Goal: Task Accomplishment & Management: Manage account settings

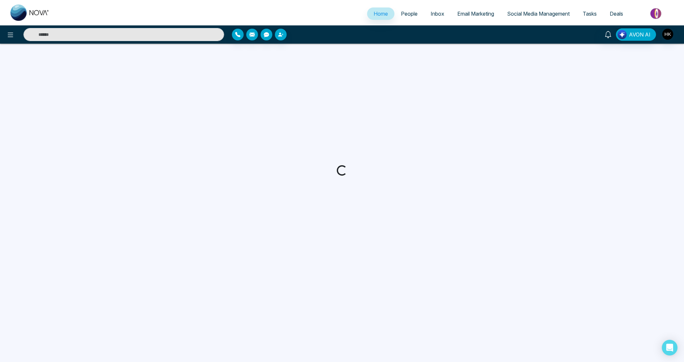
select select "*"
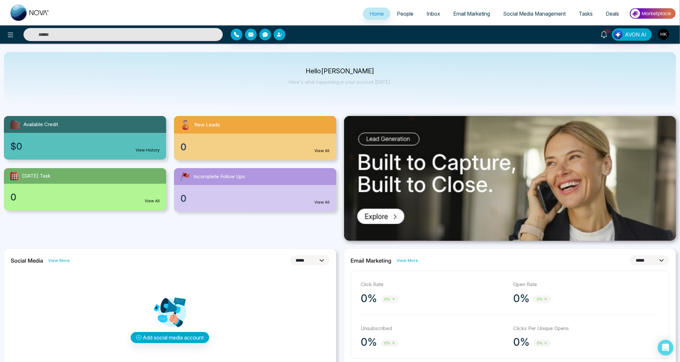
click at [404, 12] on span "People" at bounding box center [405, 13] width 17 height 7
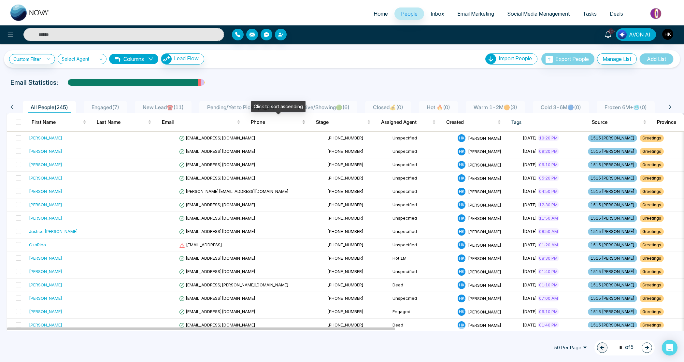
click at [258, 126] on div "Phone" at bounding box center [278, 122] width 55 height 8
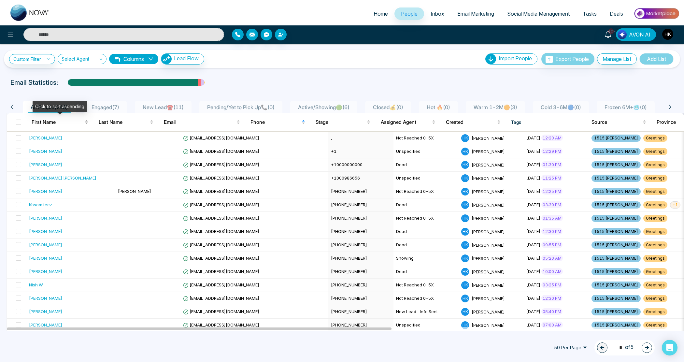
click at [45, 119] on span "First Name" at bounding box center [58, 122] width 52 height 8
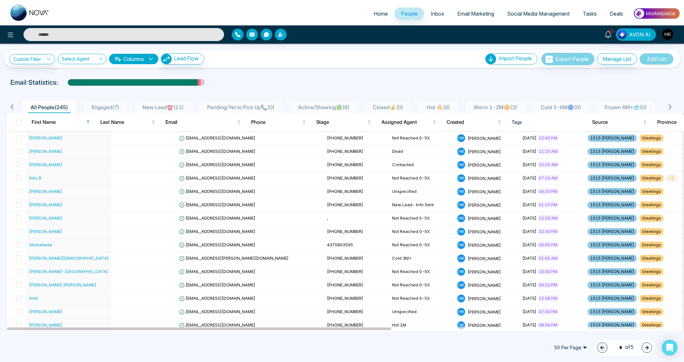
click at [113, 105] on span "Engaged ( 7 )" at bounding box center [105, 107] width 33 height 7
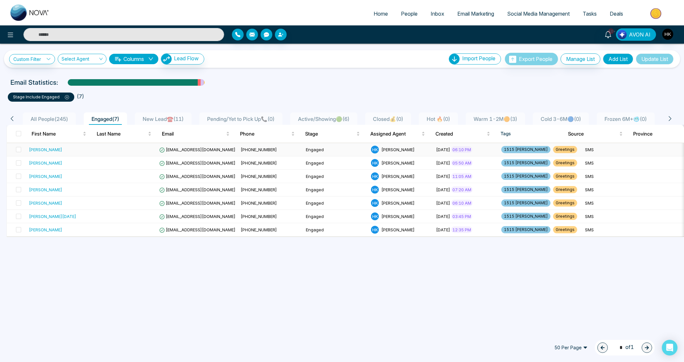
click at [103, 149] on td at bounding box center [124, 149] width 65 height 13
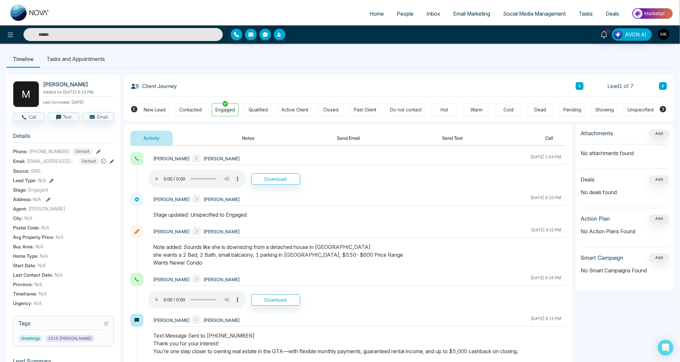
click at [402, 16] on span "People" at bounding box center [405, 13] width 17 height 7
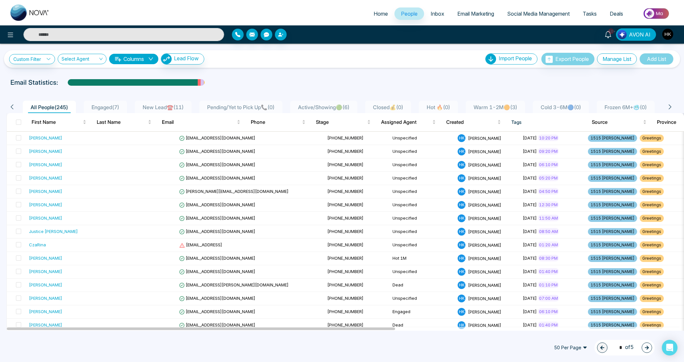
click at [672, 105] on icon at bounding box center [671, 107] width 6 height 6
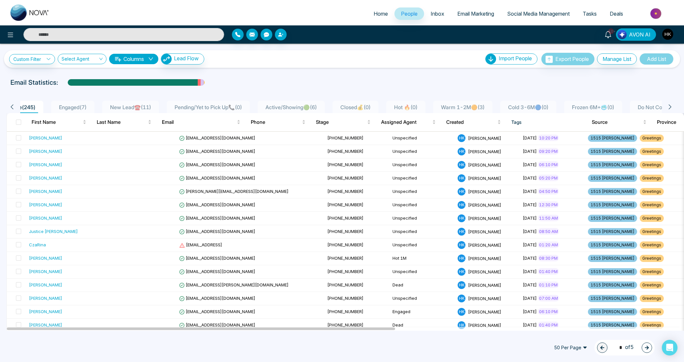
click at [672, 105] on icon at bounding box center [671, 107] width 6 height 6
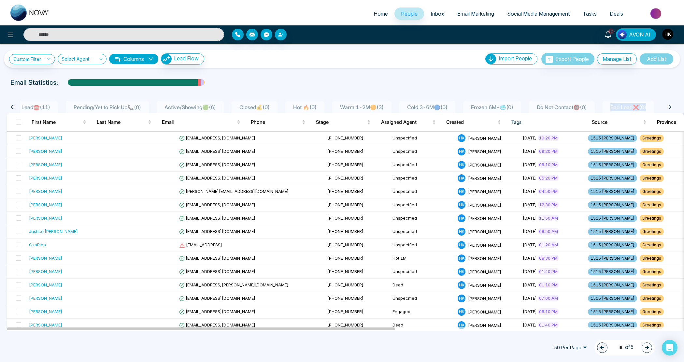
click at [672, 105] on icon at bounding box center [671, 107] width 6 height 6
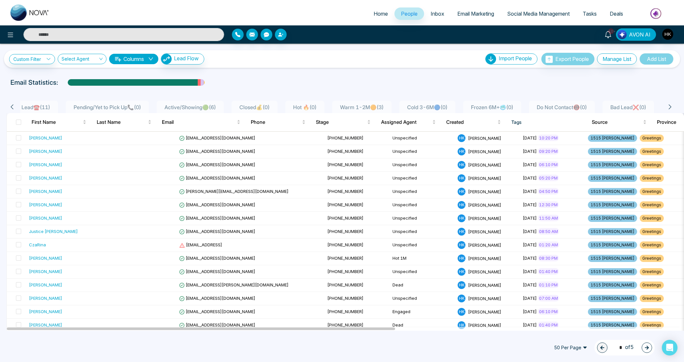
click at [13, 106] on icon at bounding box center [12, 107] width 6 height 6
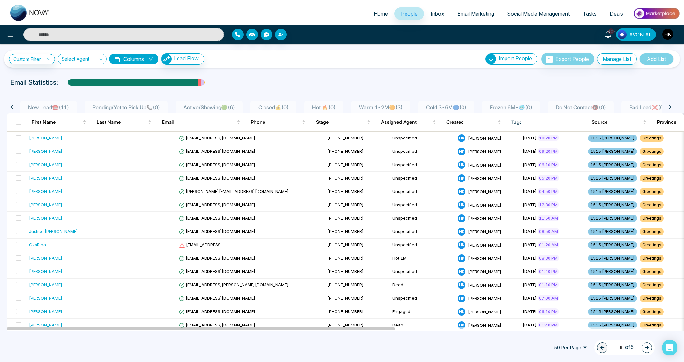
click at [13, 106] on icon at bounding box center [12, 107] width 6 height 6
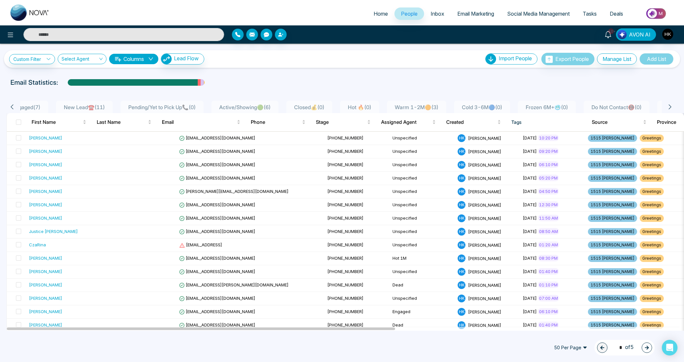
click at [13, 106] on icon at bounding box center [12, 107] width 6 height 6
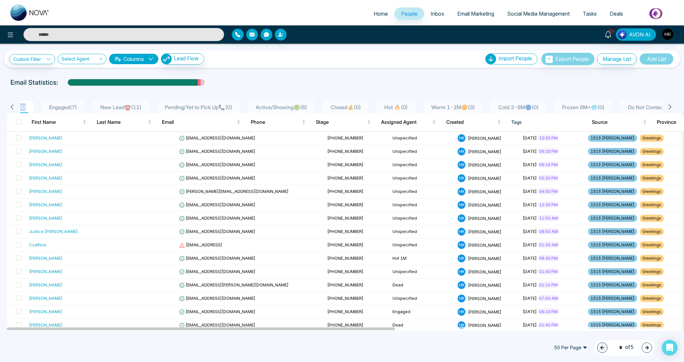
click at [13, 106] on icon at bounding box center [12, 107] width 6 height 6
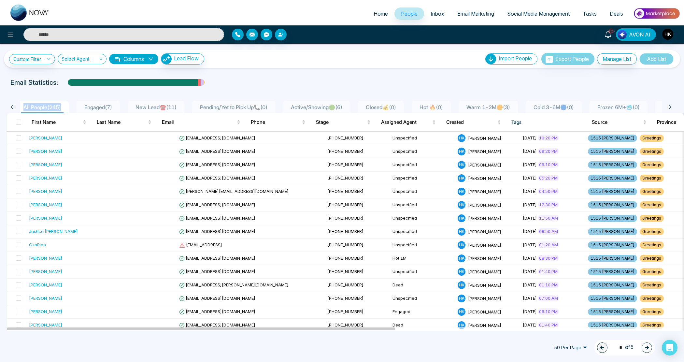
click at [13, 106] on icon at bounding box center [12, 107] width 6 height 6
click at [247, 89] on div at bounding box center [342, 88] width 677 height 3
click at [174, 110] on div "New Lead☎️ ( 11 )" at bounding box center [163, 107] width 46 height 8
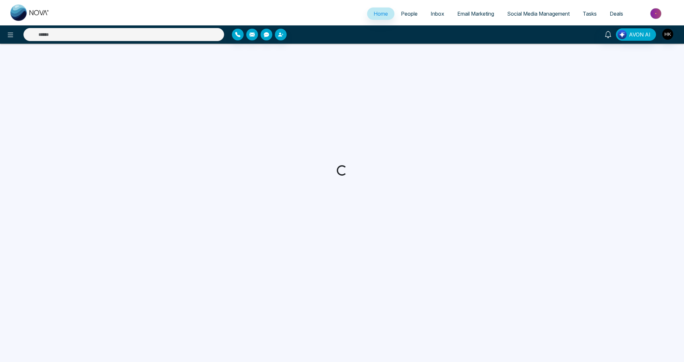
select select "*"
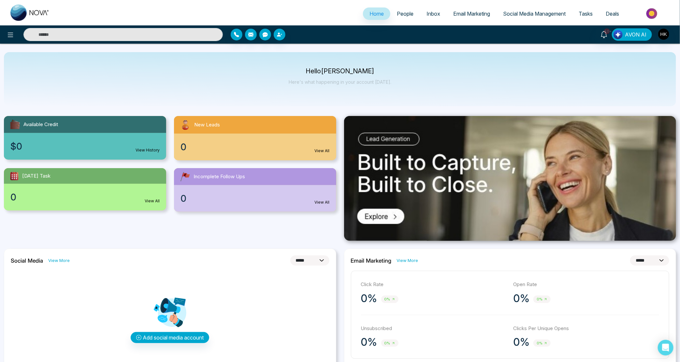
click at [407, 19] on link "People" at bounding box center [405, 13] width 30 height 12
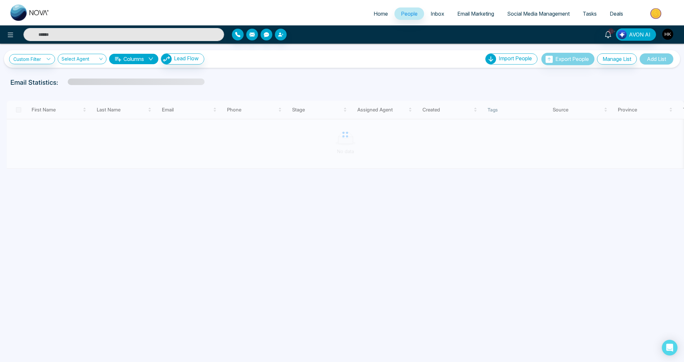
click at [664, 31] on img "button" at bounding box center [668, 34] width 11 height 11
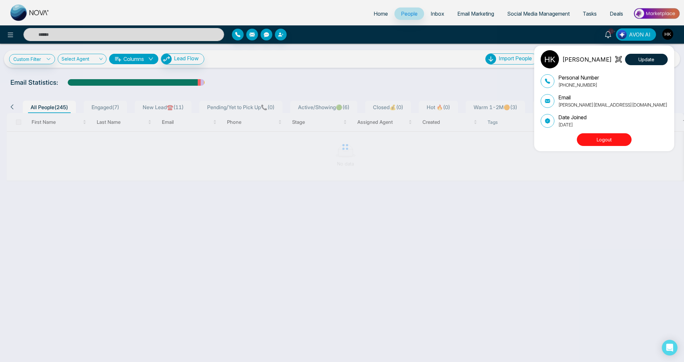
click at [610, 139] on button "Logout" at bounding box center [604, 139] width 55 height 13
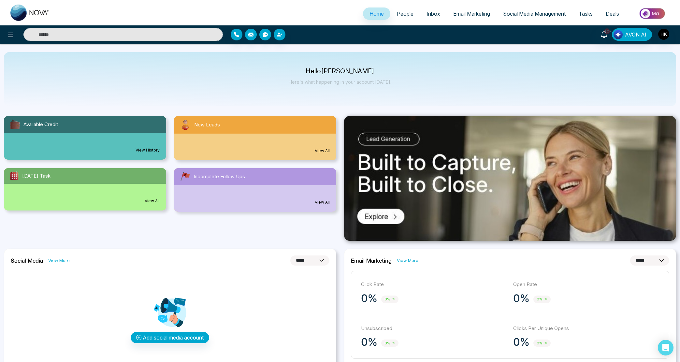
select select "*"
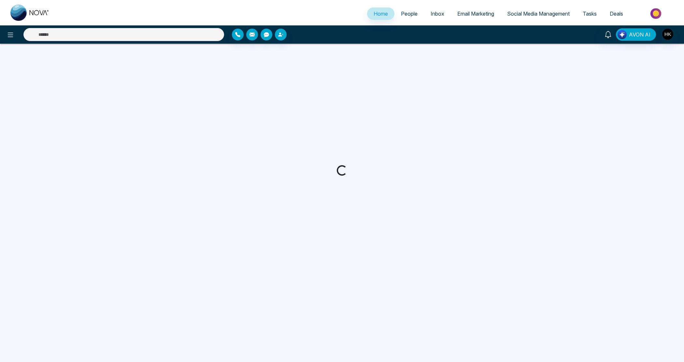
select select "*"
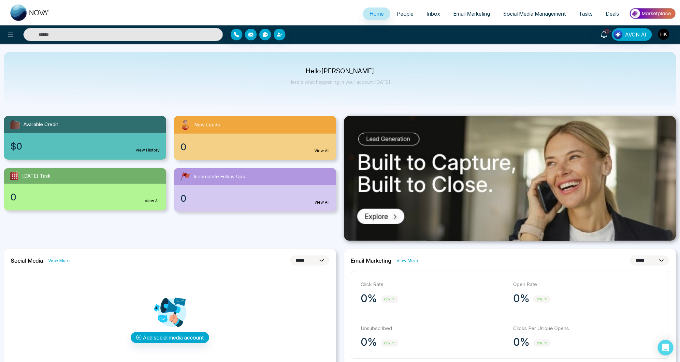
click at [403, 5] on ul "Home People Inbox Email Marketing Social Media Management Tasks Deals" at bounding box center [366, 14] width 620 height 18
click at [395, 7] on link "People" at bounding box center [405, 13] width 30 height 12
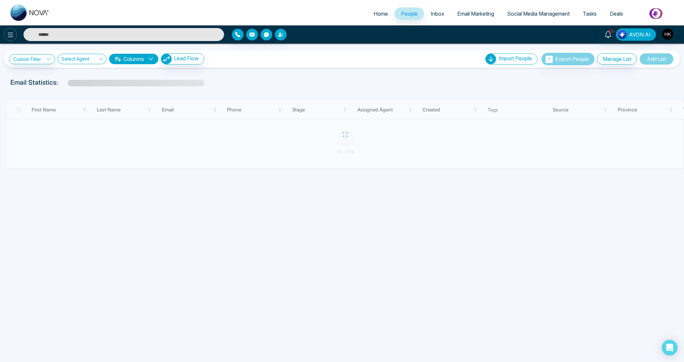
click at [11, 35] on icon at bounding box center [11, 35] width 8 height 8
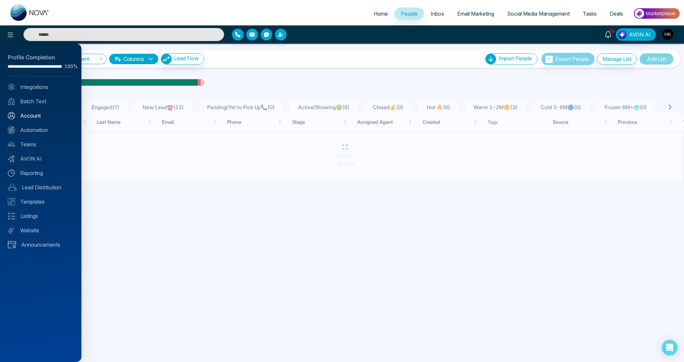
click at [30, 115] on link "Account" at bounding box center [41, 116] width 66 height 8
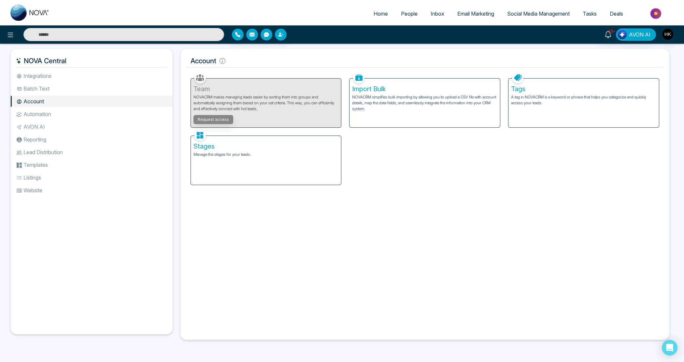
click at [41, 114] on li "Automation" at bounding box center [92, 114] width 162 height 11
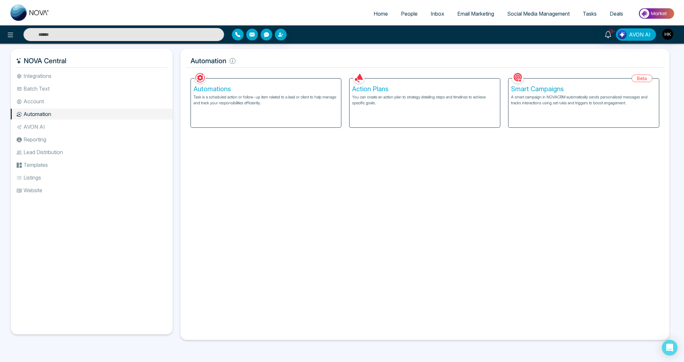
click at [26, 97] on li "Account" at bounding box center [92, 101] width 162 height 11
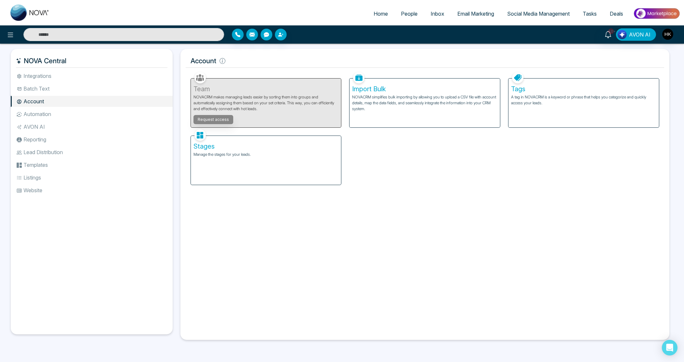
click at [248, 161] on div "Stages Manage the stages for your leads." at bounding box center [266, 160] width 151 height 49
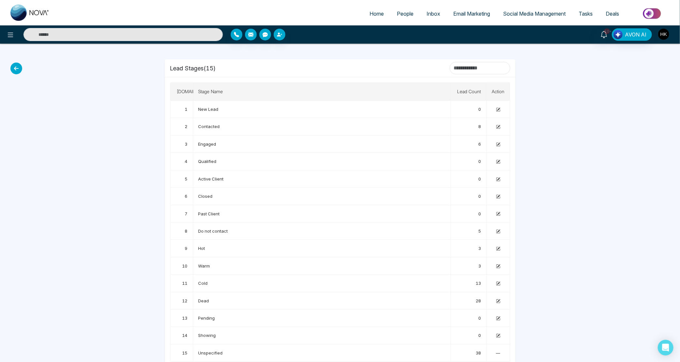
click at [664, 31] on img "button" at bounding box center [663, 34] width 11 height 11
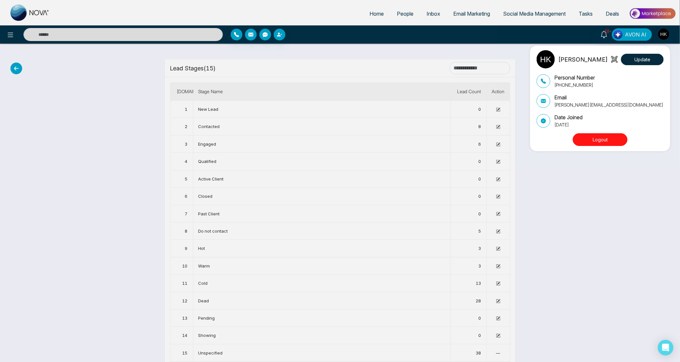
click at [588, 140] on button "Logout" at bounding box center [600, 139] width 55 height 13
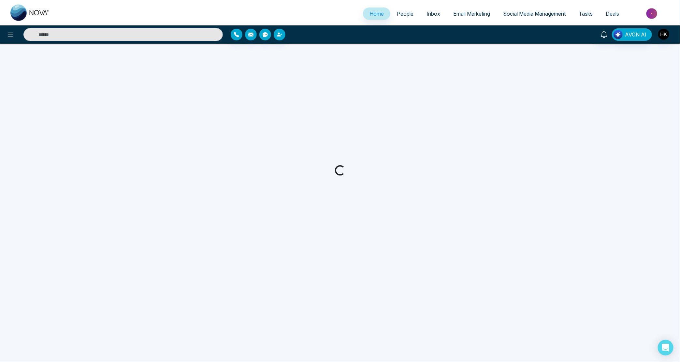
select select "*"
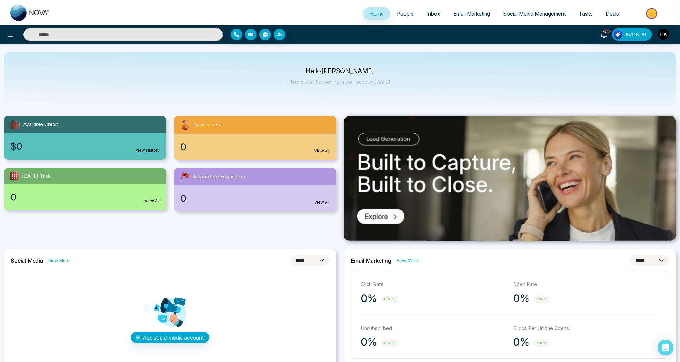
click at [397, 13] on span "People" at bounding box center [405, 13] width 17 height 7
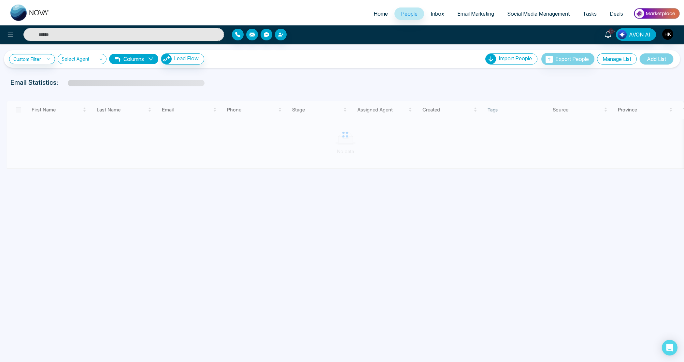
click at [615, 55] on button "Manage List" at bounding box center [617, 58] width 40 height 11
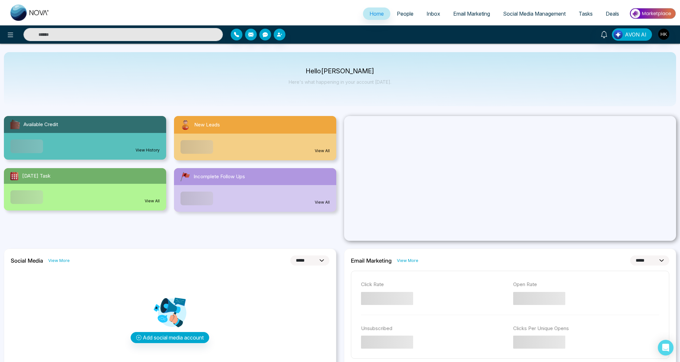
select select "*"
